Goal: Task Accomplishment & Management: Complete application form

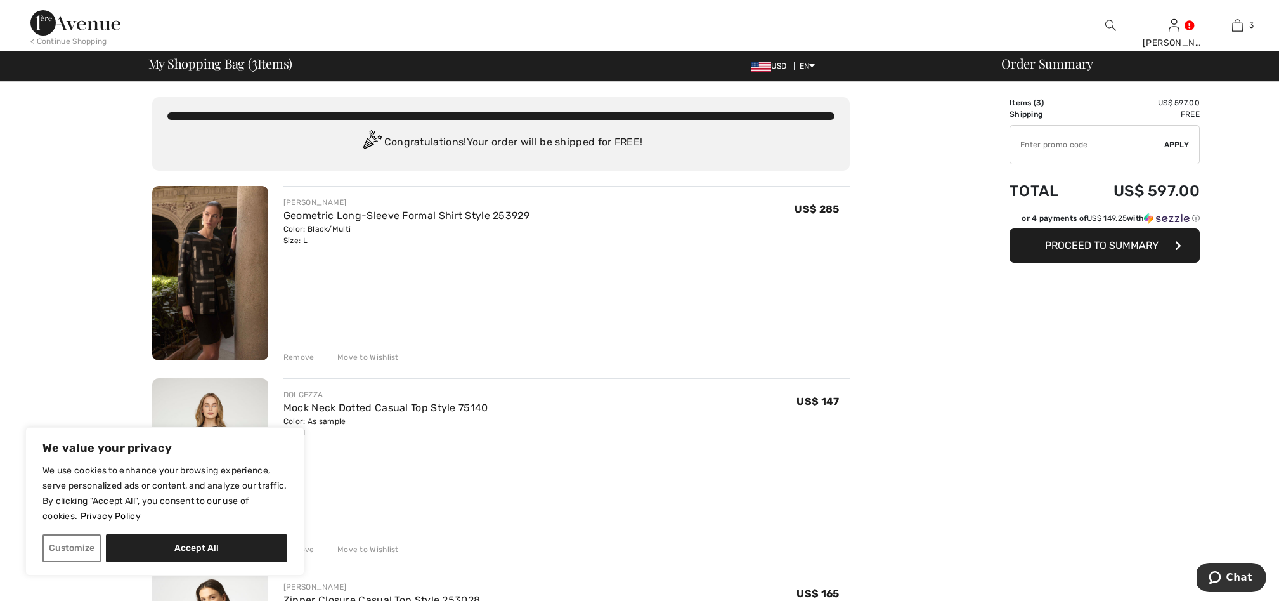
click at [1109, 25] on img at bounding box center [1110, 25] width 11 height 15
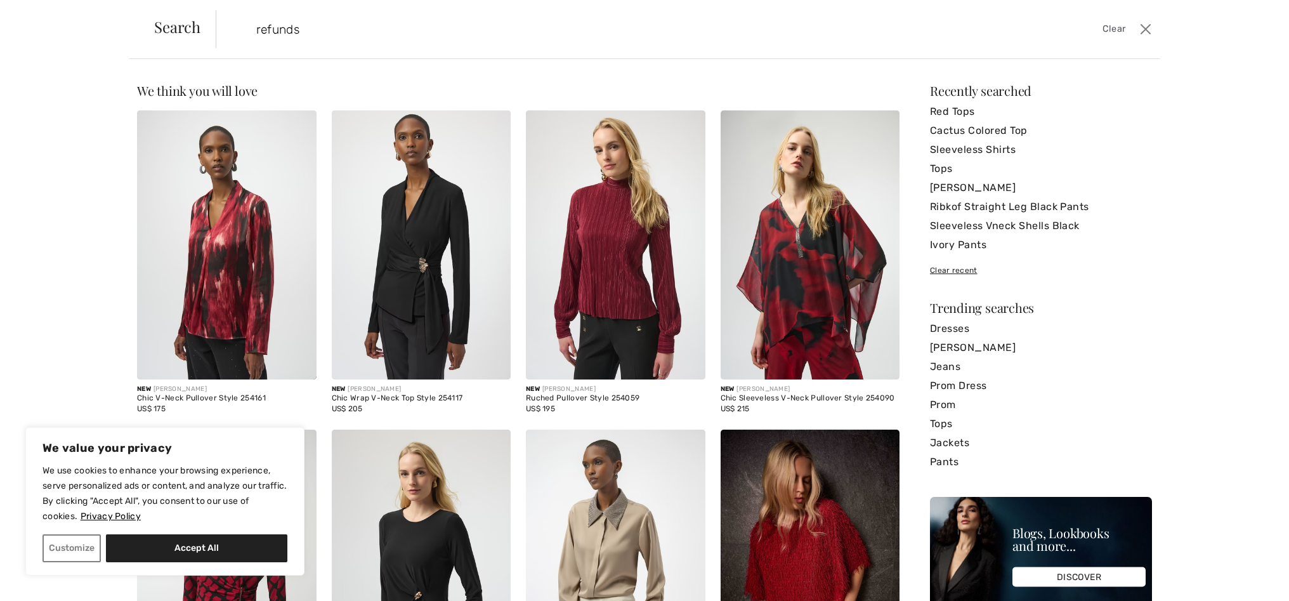
type input "refunds"
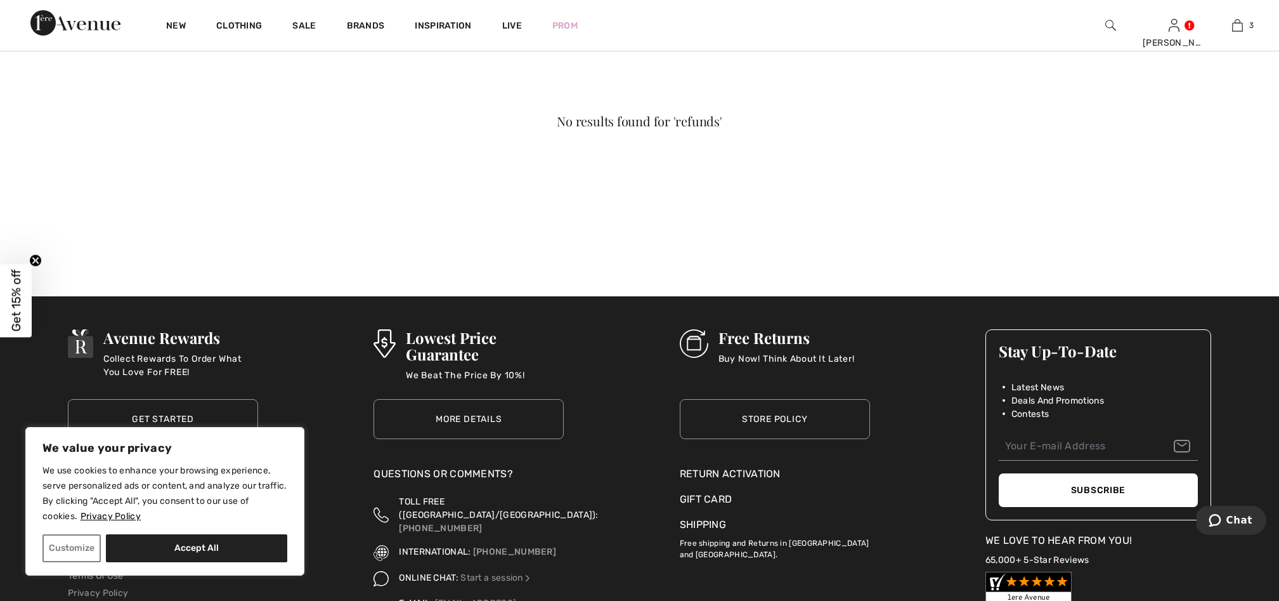
scroll to position [229, 0]
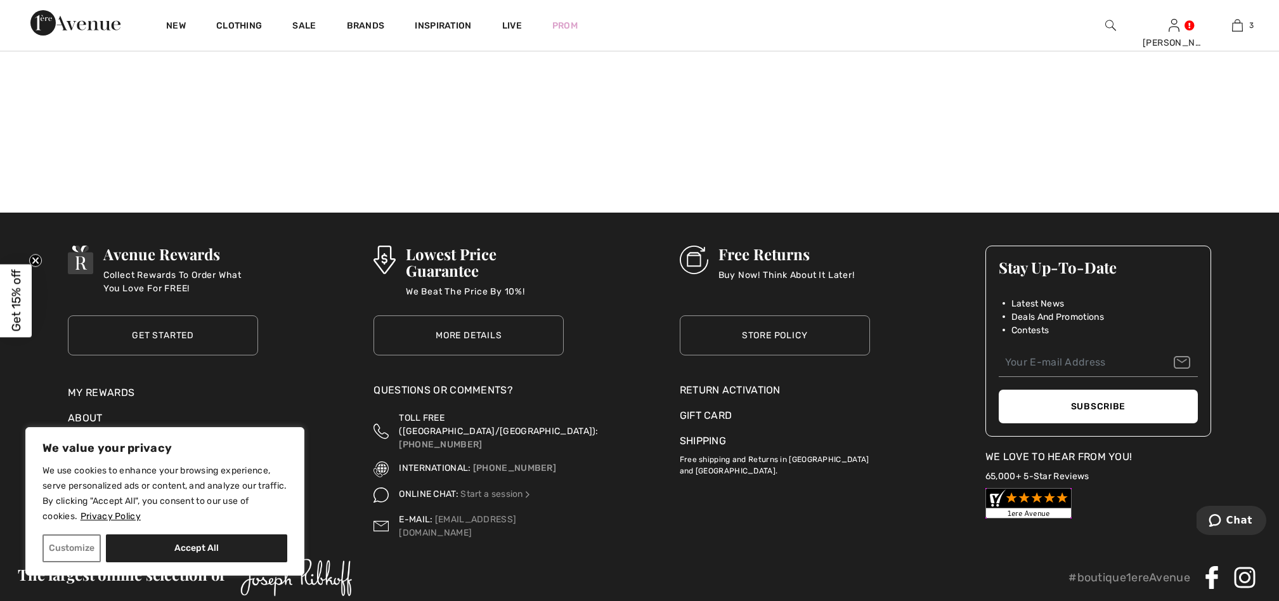
click at [756, 387] on div "Return Activation" at bounding box center [775, 389] width 190 height 15
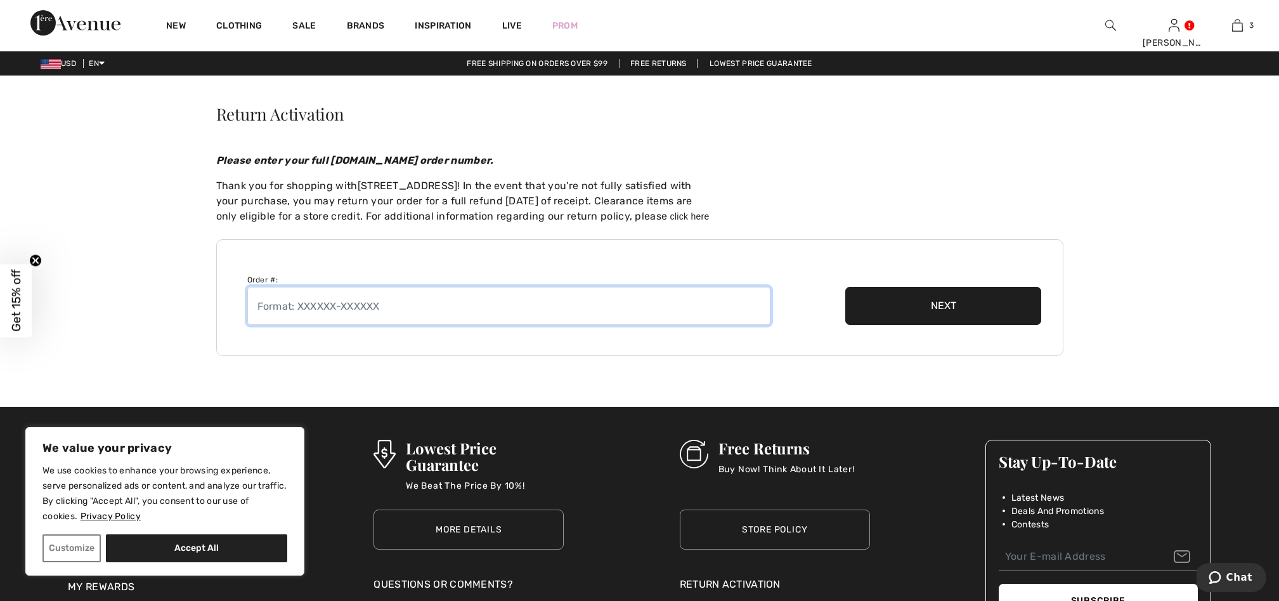
drag, startPoint x: 410, startPoint y: 307, endPoint x: 307, endPoint y: 293, distance: 103.7
click at [307, 293] on input "text" at bounding box center [508, 306] width 523 height 38
type input "250808-1381627"
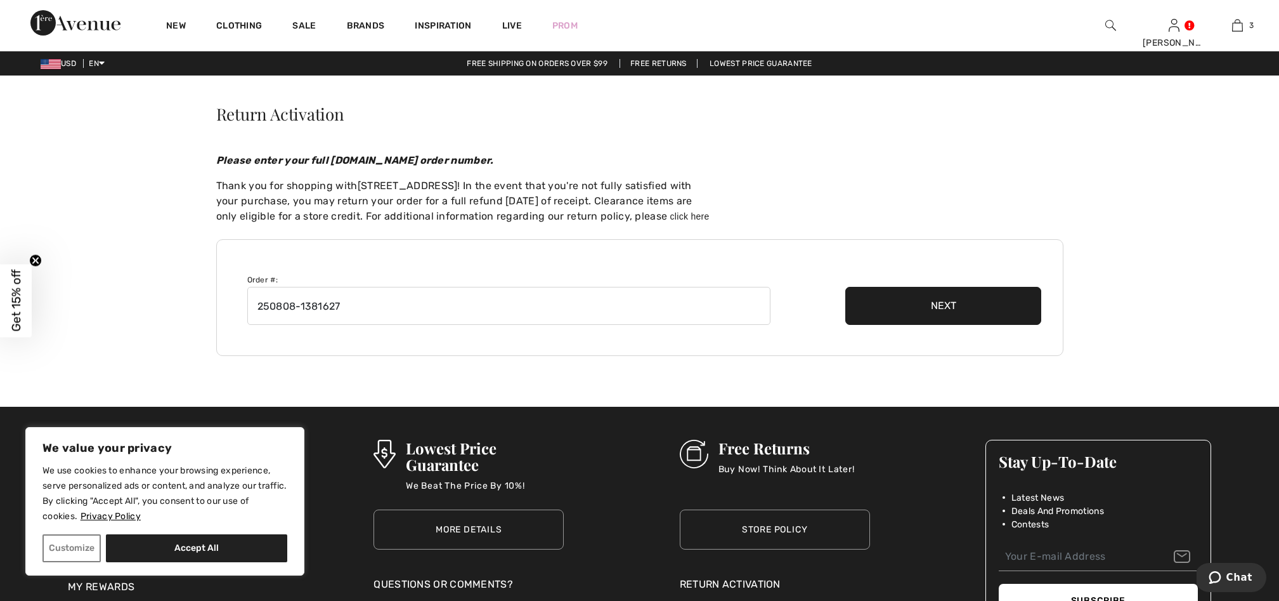
click at [935, 303] on button "Next" at bounding box center [943, 306] width 197 height 38
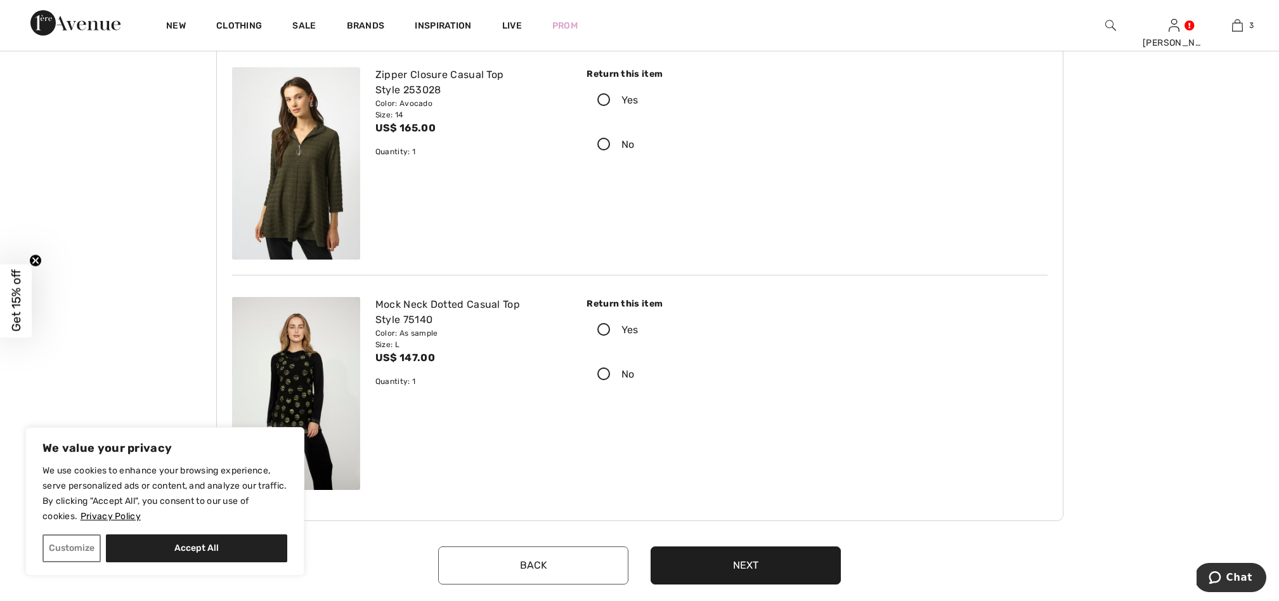
scroll to position [117, 0]
click at [605, 330] on icon at bounding box center [604, 328] width 34 height 13
click at [639, 330] on input "Yes" at bounding box center [643, 328] width 8 height 38
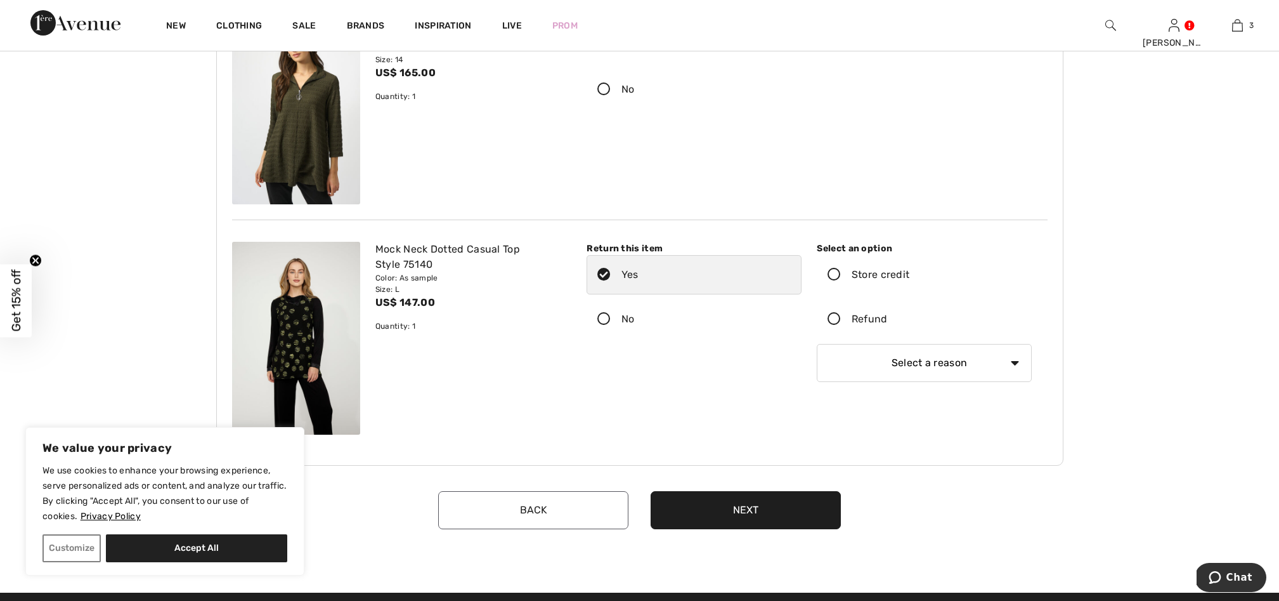
scroll to position [178, 0]
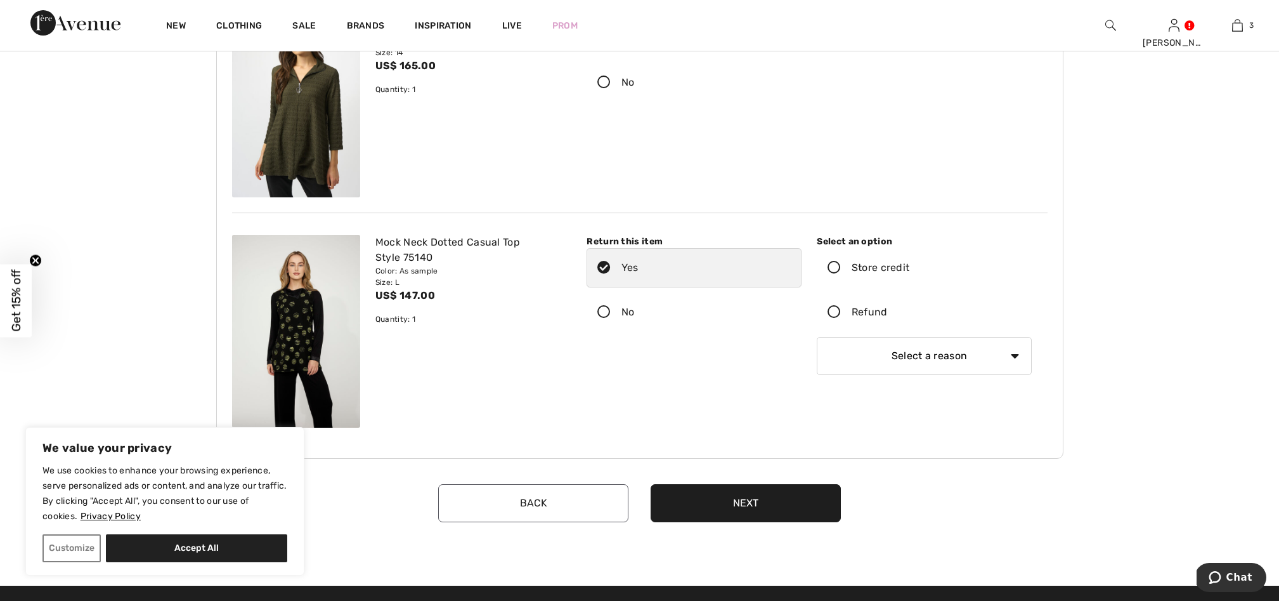
click at [834, 312] on icon at bounding box center [834, 312] width 34 height 13
click at [888, 312] on input "Refund" at bounding box center [892, 312] width 8 height 38
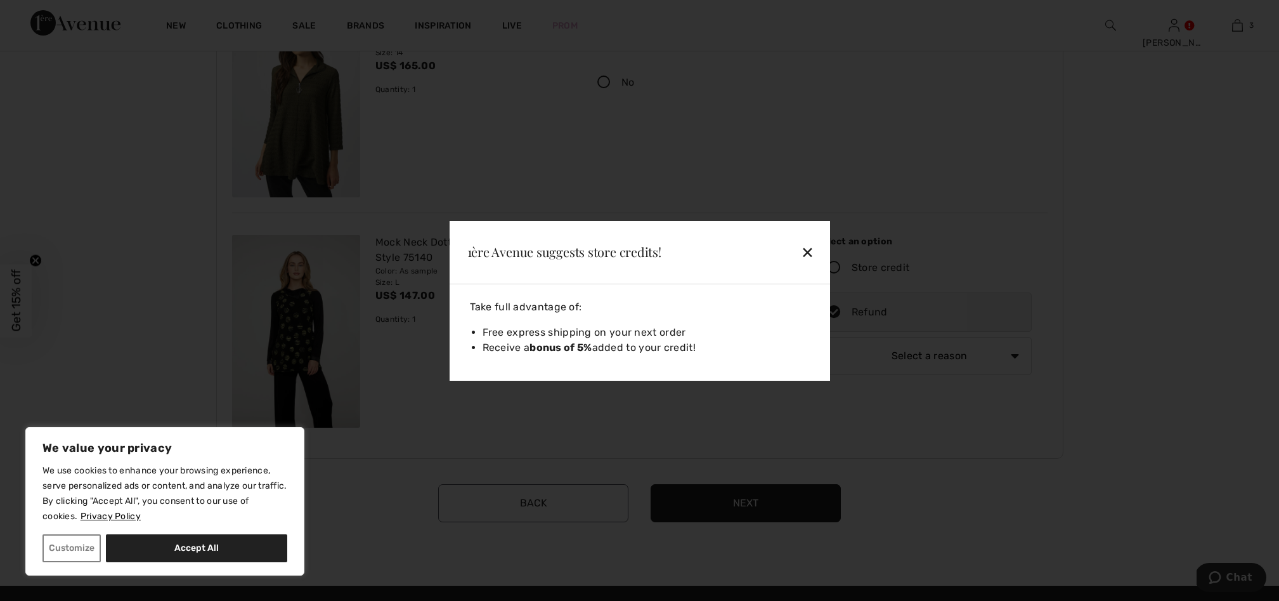
click at [809, 249] on div "✕" at bounding box center [779, 251] width 82 height 27
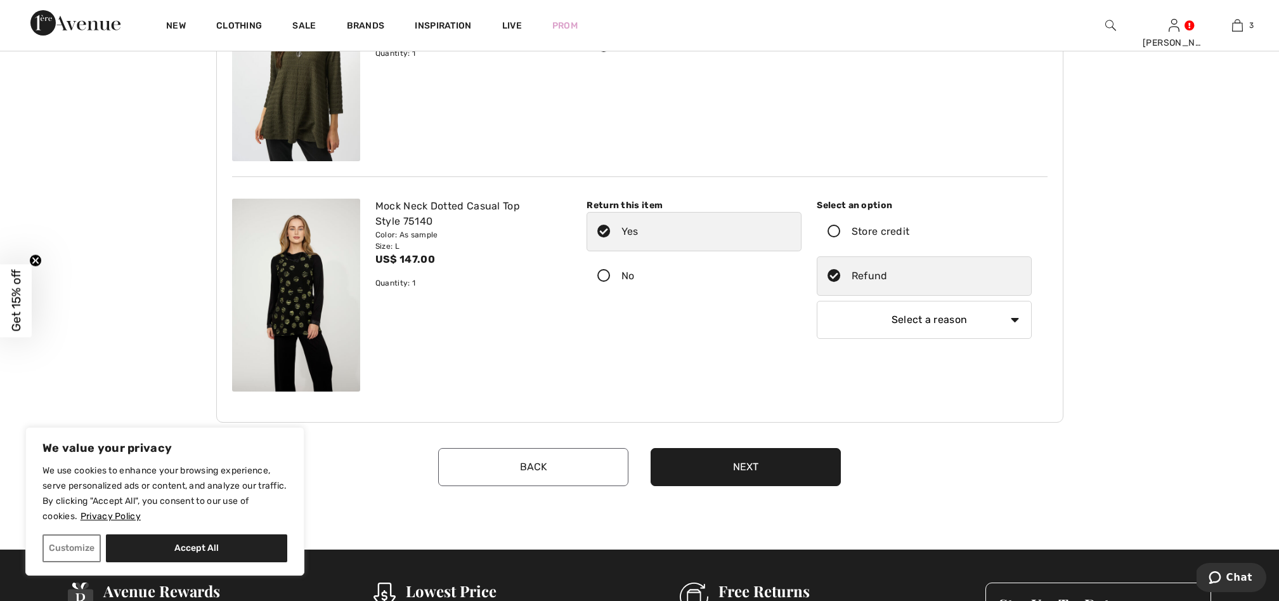
scroll to position [226, 0]
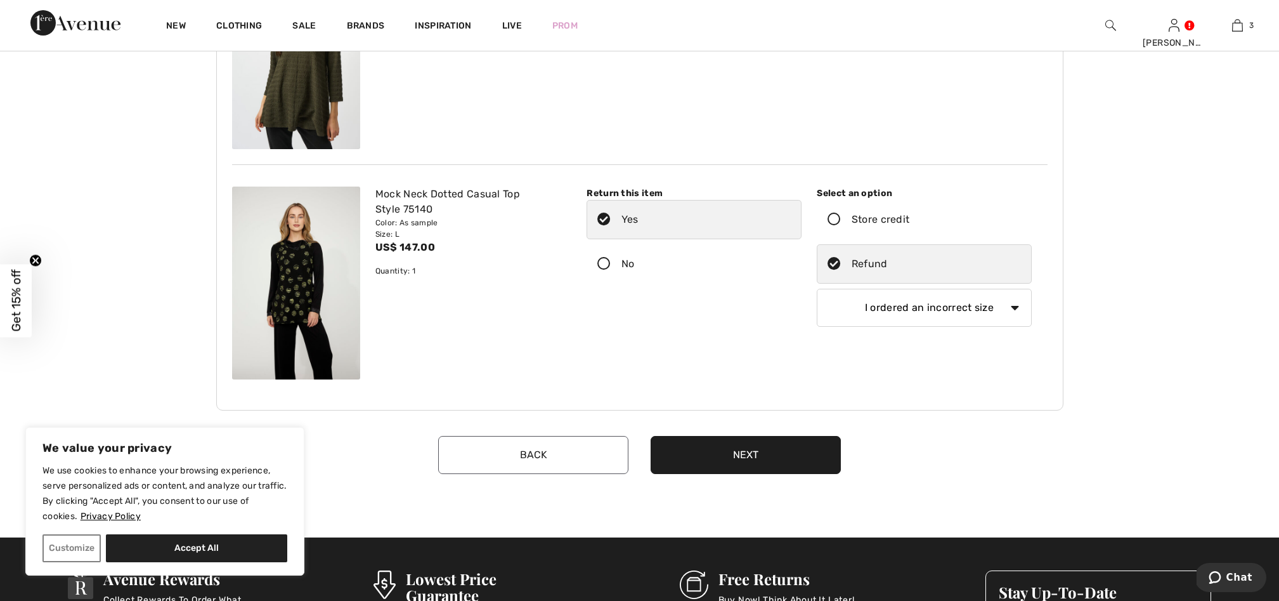
select select "other"
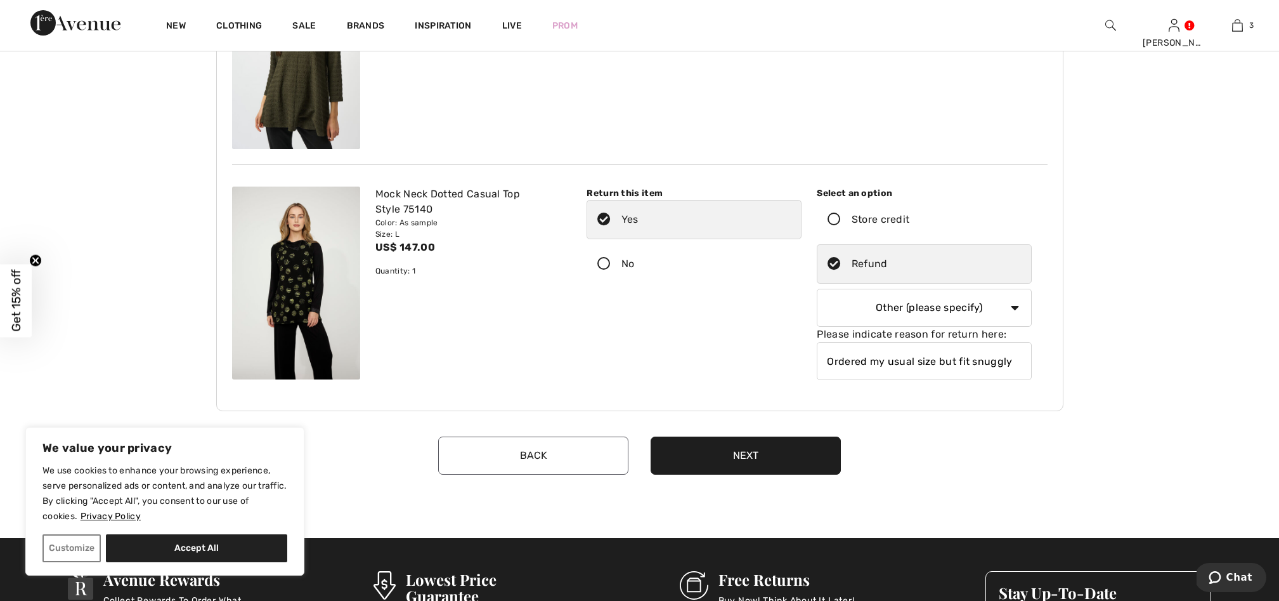
type input "Ordered my usual size but fit snuggly"
click at [777, 460] on button "Next" at bounding box center [746, 455] width 190 height 38
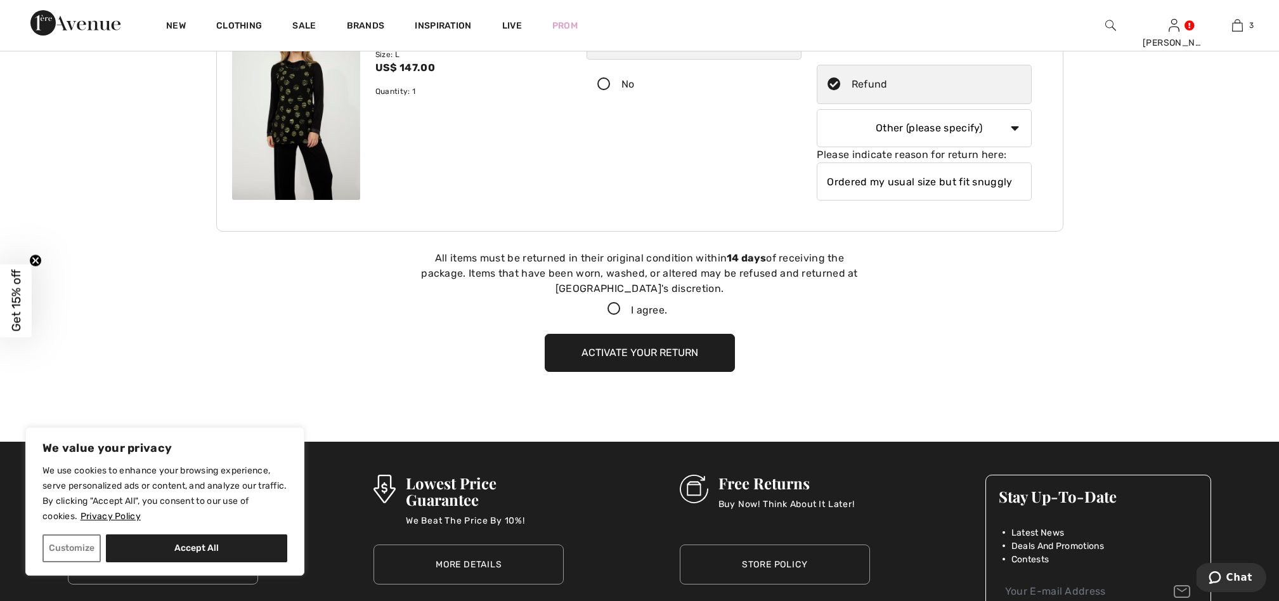
scroll to position [580, 0]
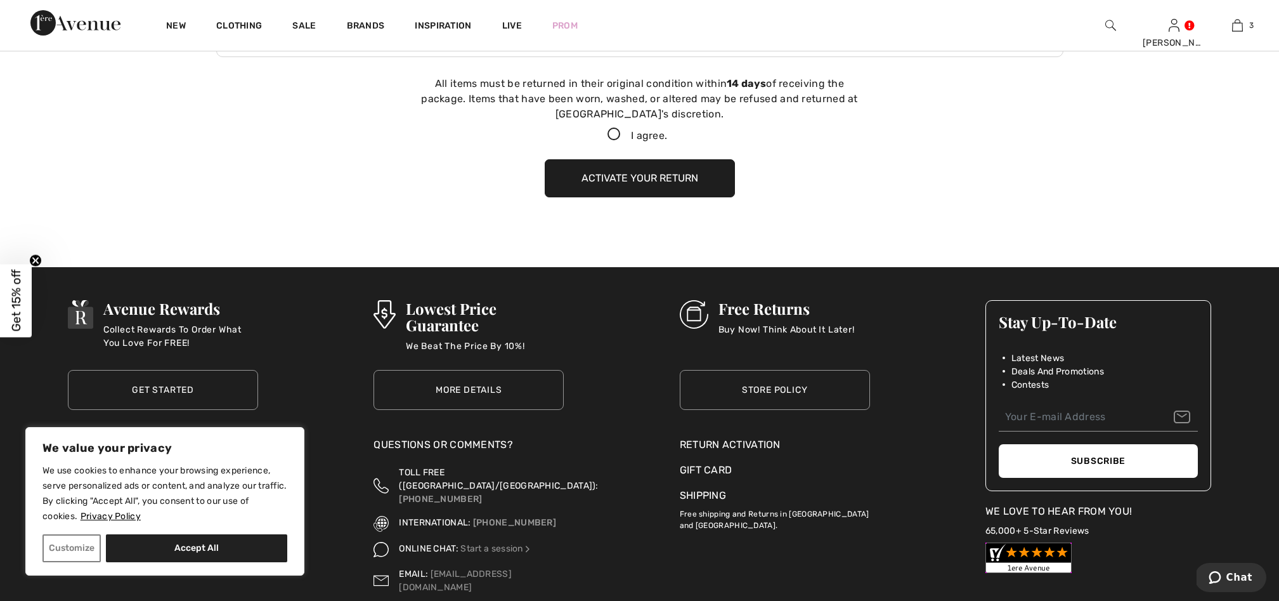
click at [613, 133] on icon at bounding box center [614, 134] width 34 height 13
click at [667, 133] on input "I agree." at bounding box center [671, 135] width 8 height 8
checkbox input "true"
click at [628, 179] on button "Activate your return" at bounding box center [640, 178] width 190 height 38
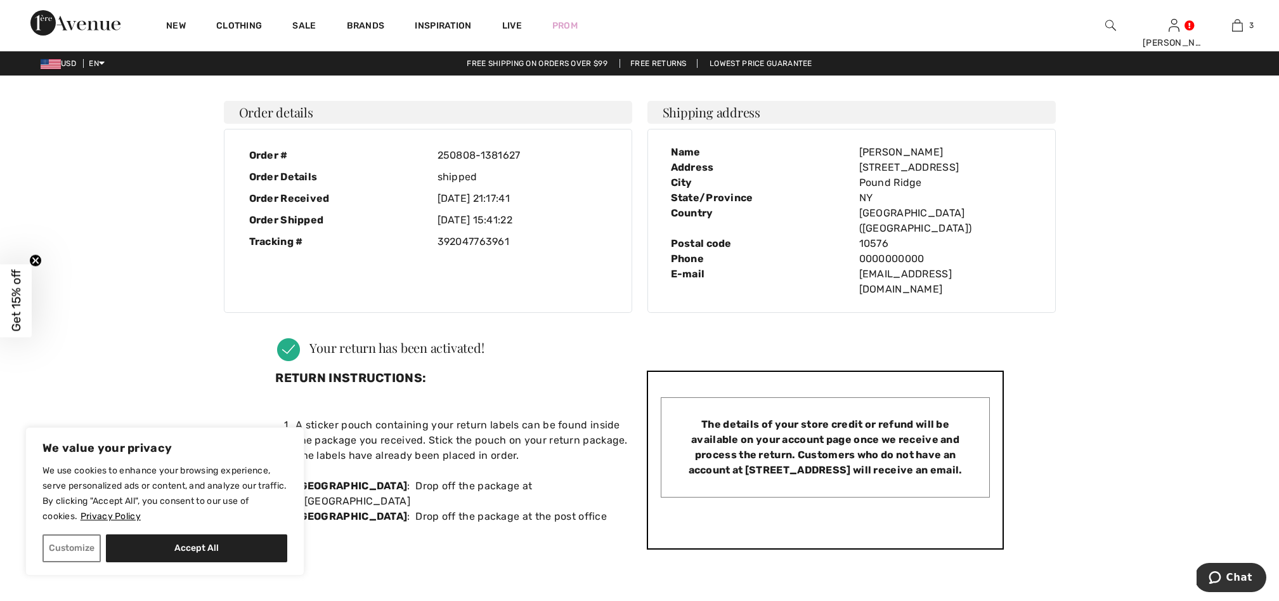
scroll to position [0, 0]
